Goal: Check status: Check status

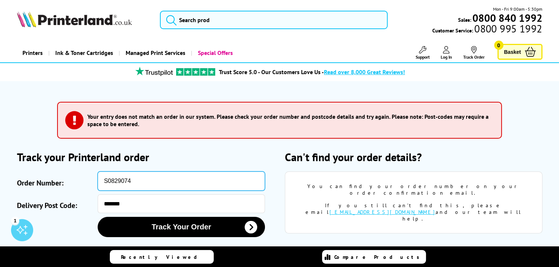
click at [131, 181] on input "S0829074" at bounding box center [181, 180] width 167 height 19
type input "S"
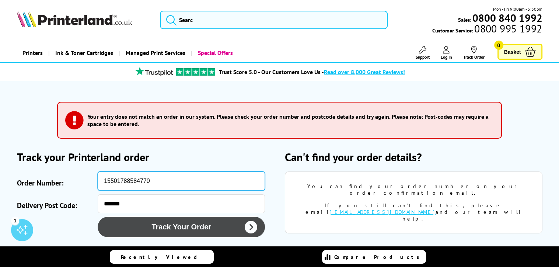
type input "15501788584770"
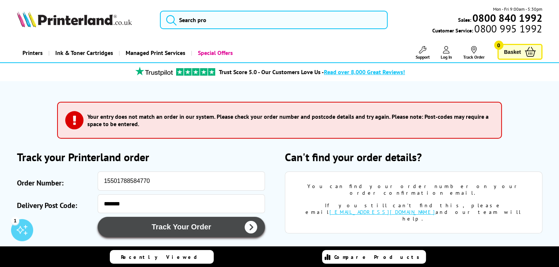
click at [252, 225] on icon "submit" at bounding box center [251, 227] width 13 height 13
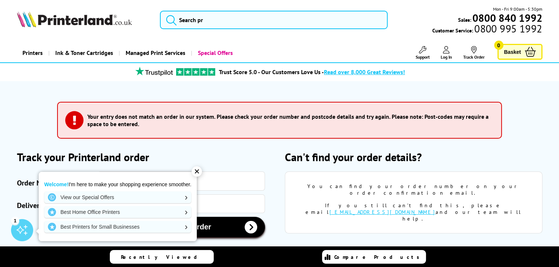
click at [252, 225] on icon "submit" at bounding box center [251, 227] width 13 height 13
click at [200, 170] on div "✕" at bounding box center [197, 171] width 10 height 10
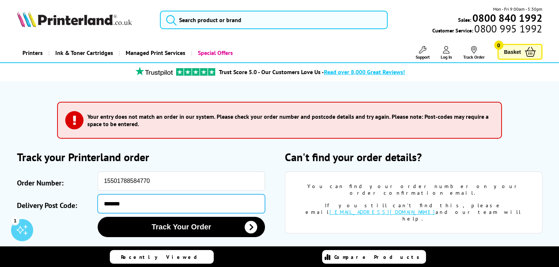
click at [109, 203] on input "*******" at bounding box center [181, 203] width 167 height 19
click at [119, 202] on input "*******" at bounding box center [181, 203] width 167 height 19
click at [132, 203] on input "********" at bounding box center [181, 203] width 167 height 19
type input "********"
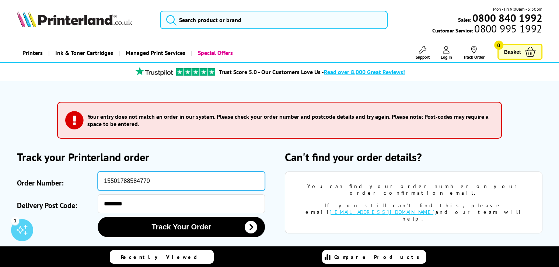
click at [150, 178] on input "15501788584770" at bounding box center [181, 180] width 167 height 19
type input "1"
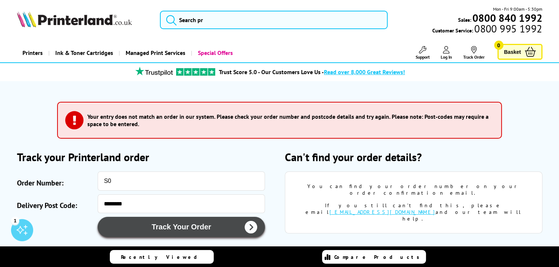
click at [167, 223] on button "Track Your Order" at bounding box center [181, 227] width 167 height 20
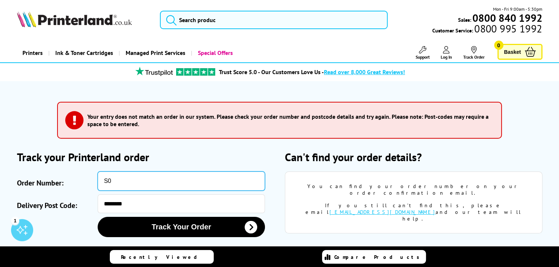
click at [110, 177] on input "S0" at bounding box center [181, 180] width 167 height 19
type input "SO"
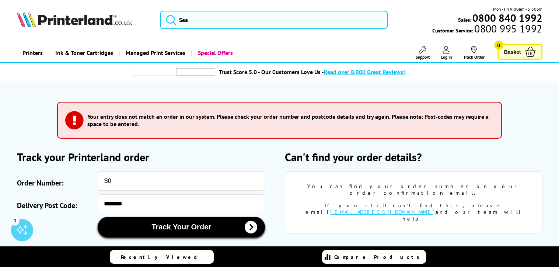
click at [165, 225] on button "Track Your Order" at bounding box center [181, 227] width 167 height 20
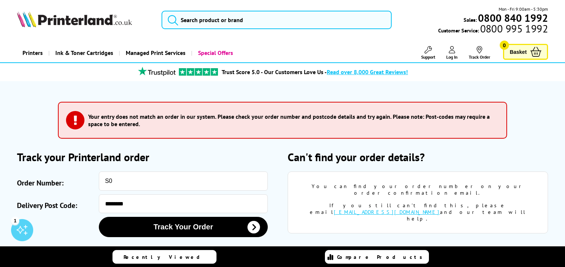
click at [111, 178] on div "Close dialog Sign-up for Exclusive Discounts Subscribe to our newsletter and ge…" at bounding box center [282, 133] width 565 height 267
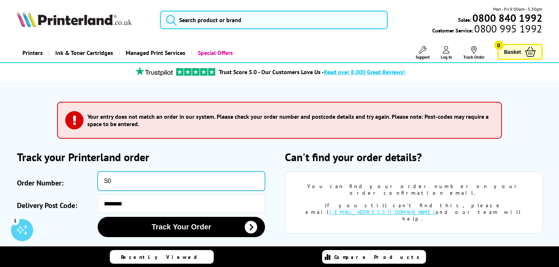
click at [111, 178] on input "S0" at bounding box center [181, 180] width 167 height 19
type input "S"
drag, startPoint x: 0, startPoint y: 0, endPoint x: 111, endPoint y: 178, distance: 209.2
click at [111, 178] on input "S0" at bounding box center [181, 180] width 167 height 19
type input "S"
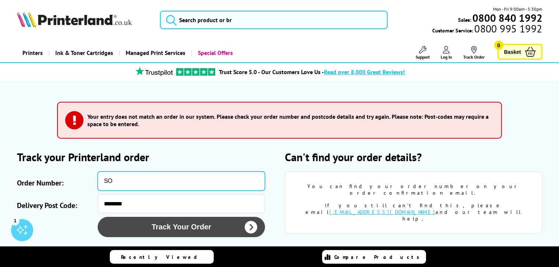
type input "SO"
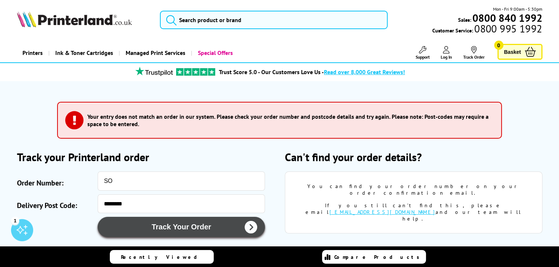
click at [189, 223] on button "Track Your Order" at bounding box center [181, 227] width 167 height 20
